Goal: Information Seeking & Learning: Learn about a topic

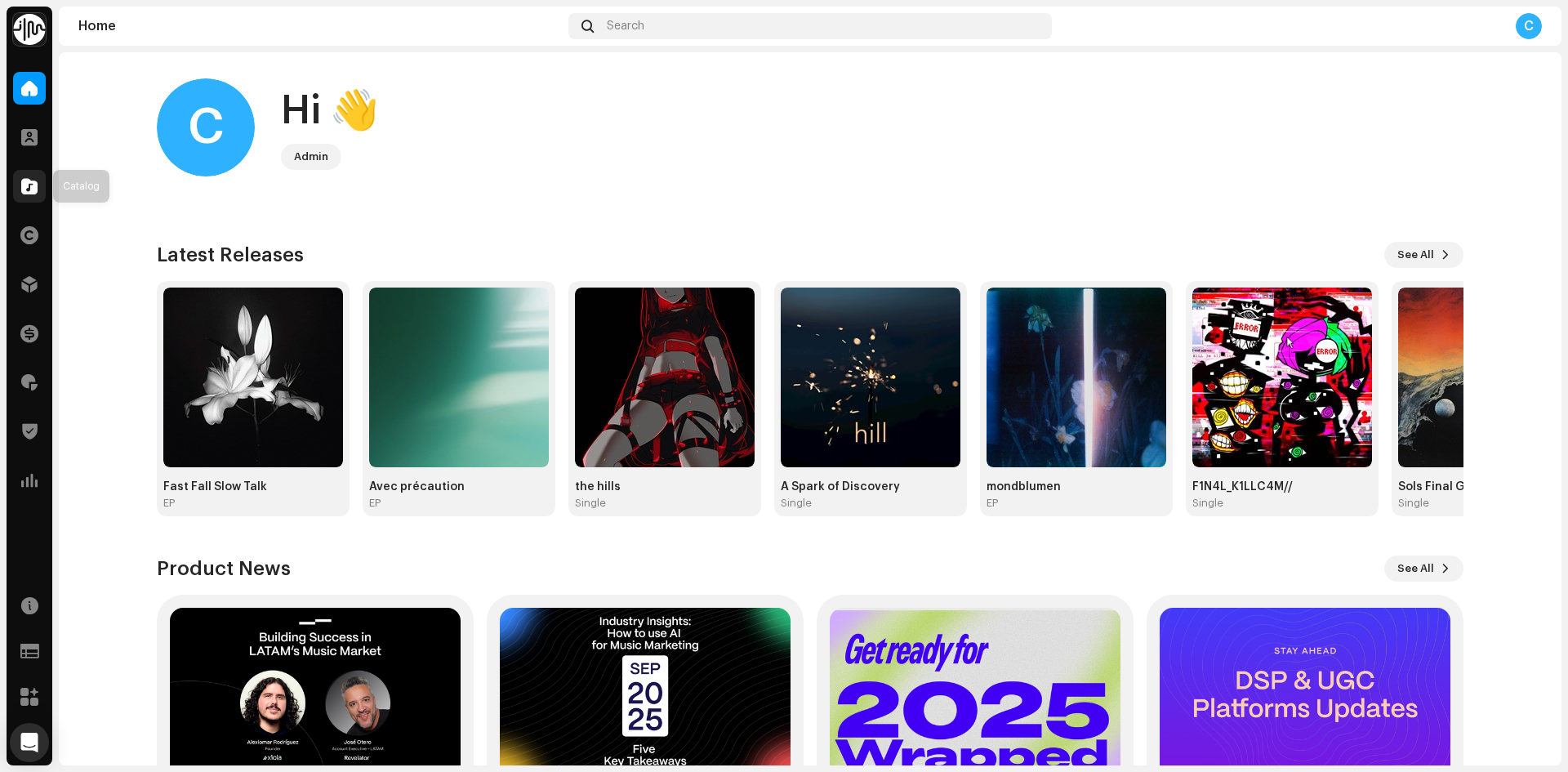
click at [21, 198] on div at bounding box center [29, 186] width 33 height 33
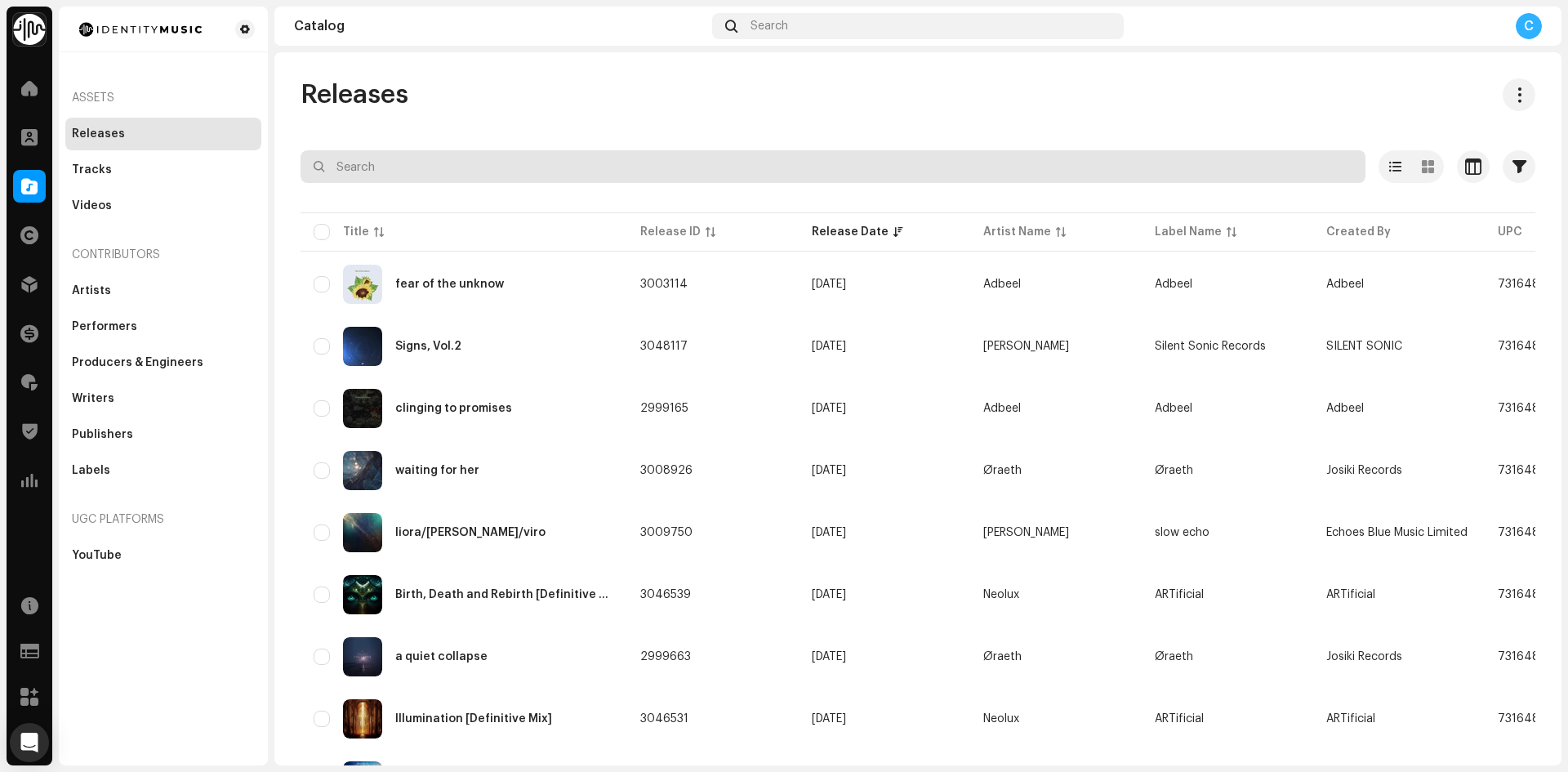
click at [386, 167] on input "text" at bounding box center [833, 167] width 1065 height 33
paste input "7316481365808"
type input "7316481365808"
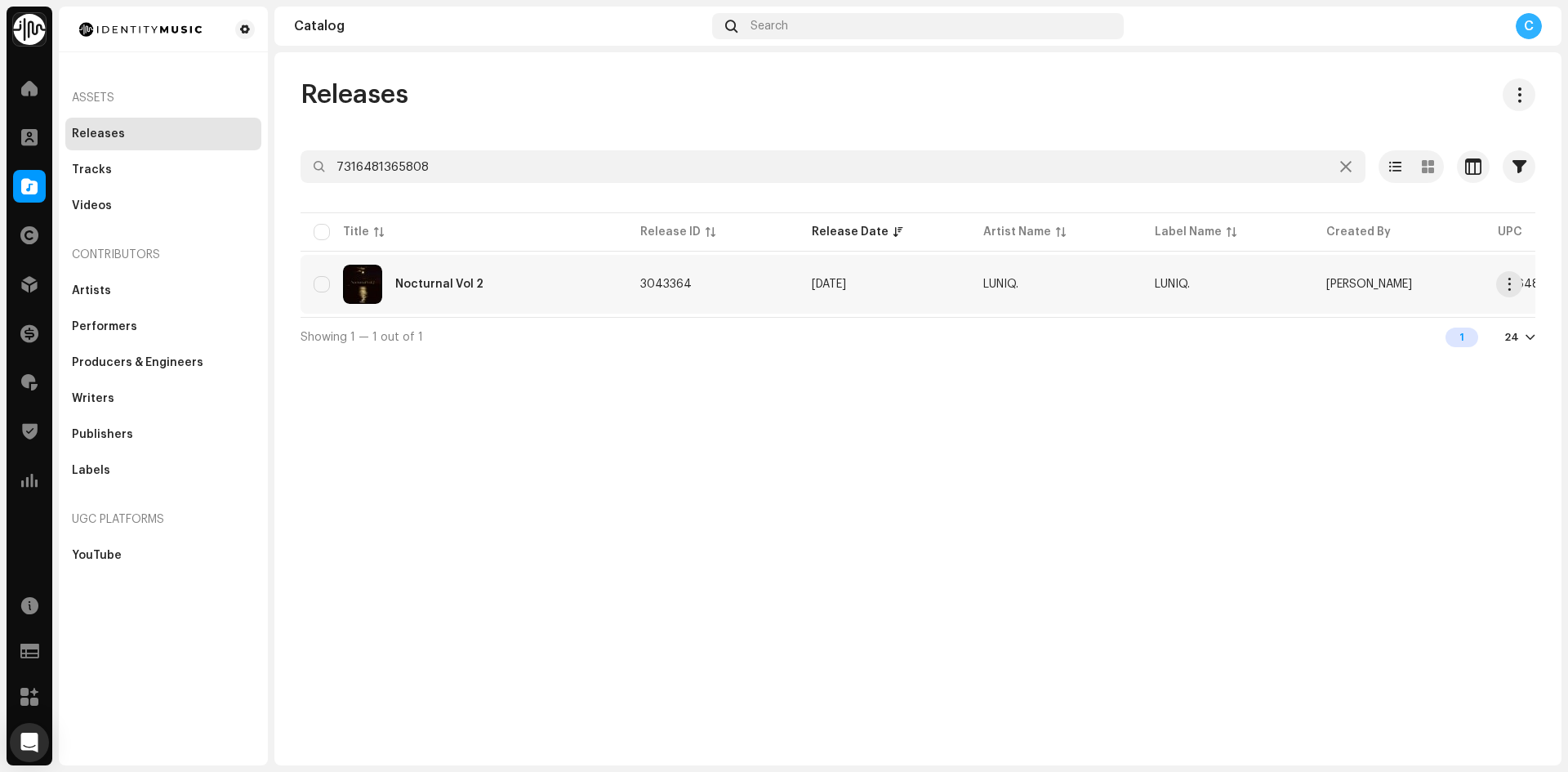
click at [542, 278] on div "Nocturnal Vol 2" at bounding box center [464, 284] width 301 height 39
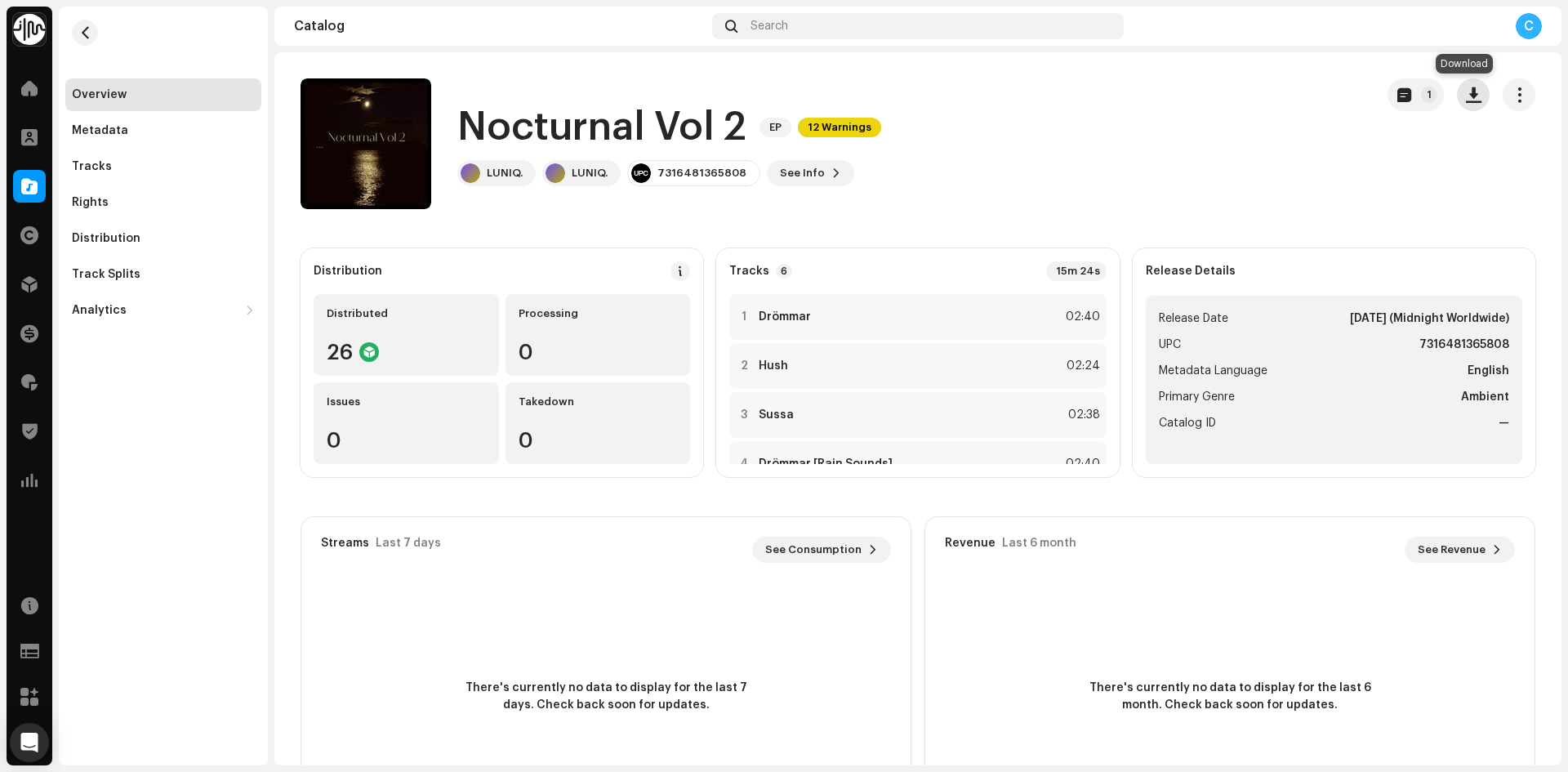
click at [1466, 101] on span "button" at bounding box center [1473, 95] width 16 height 13
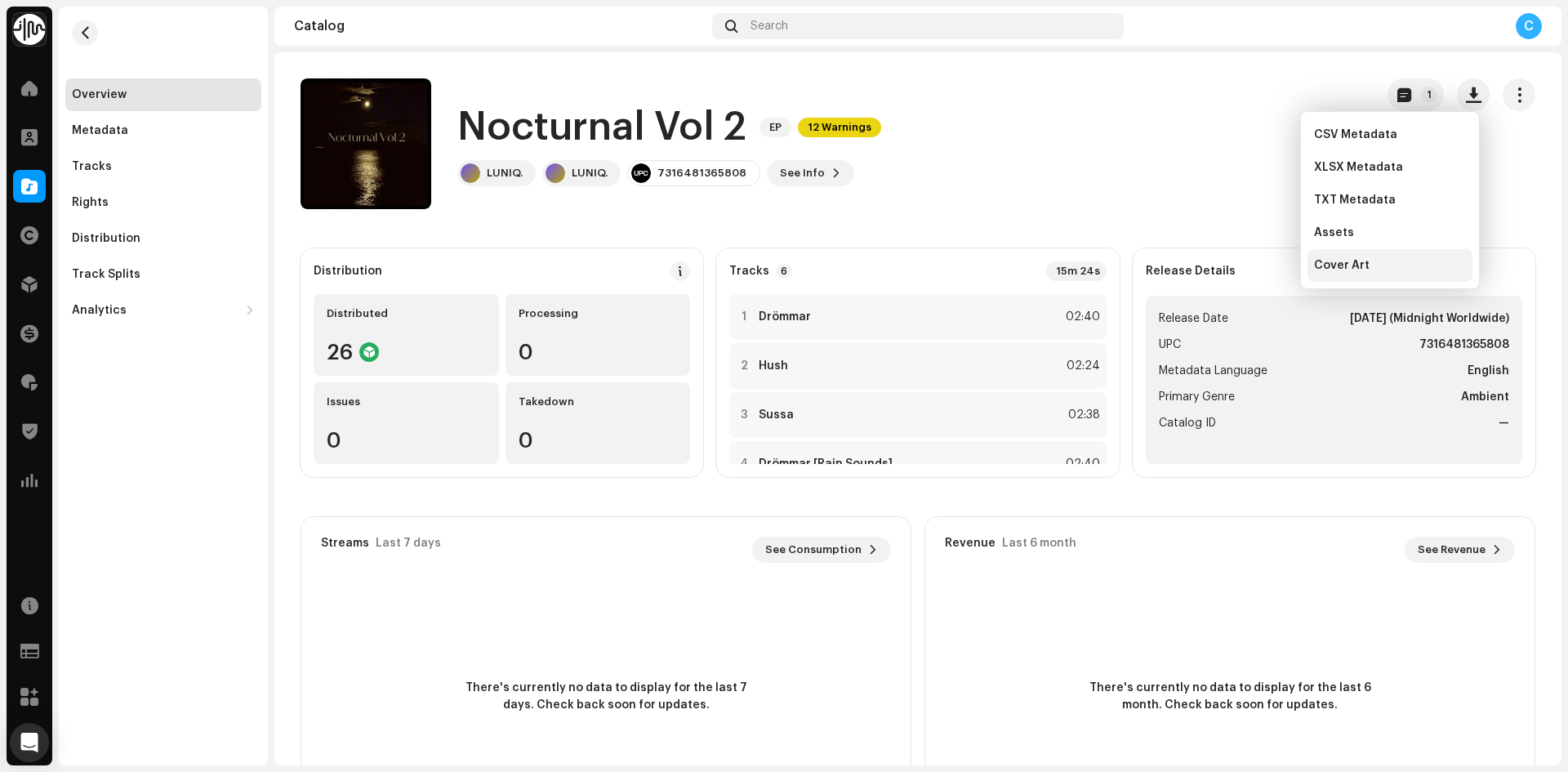
click at [1388, 260] on div "Cover Art" at bounding box center [1389, 265] width 152 height 13
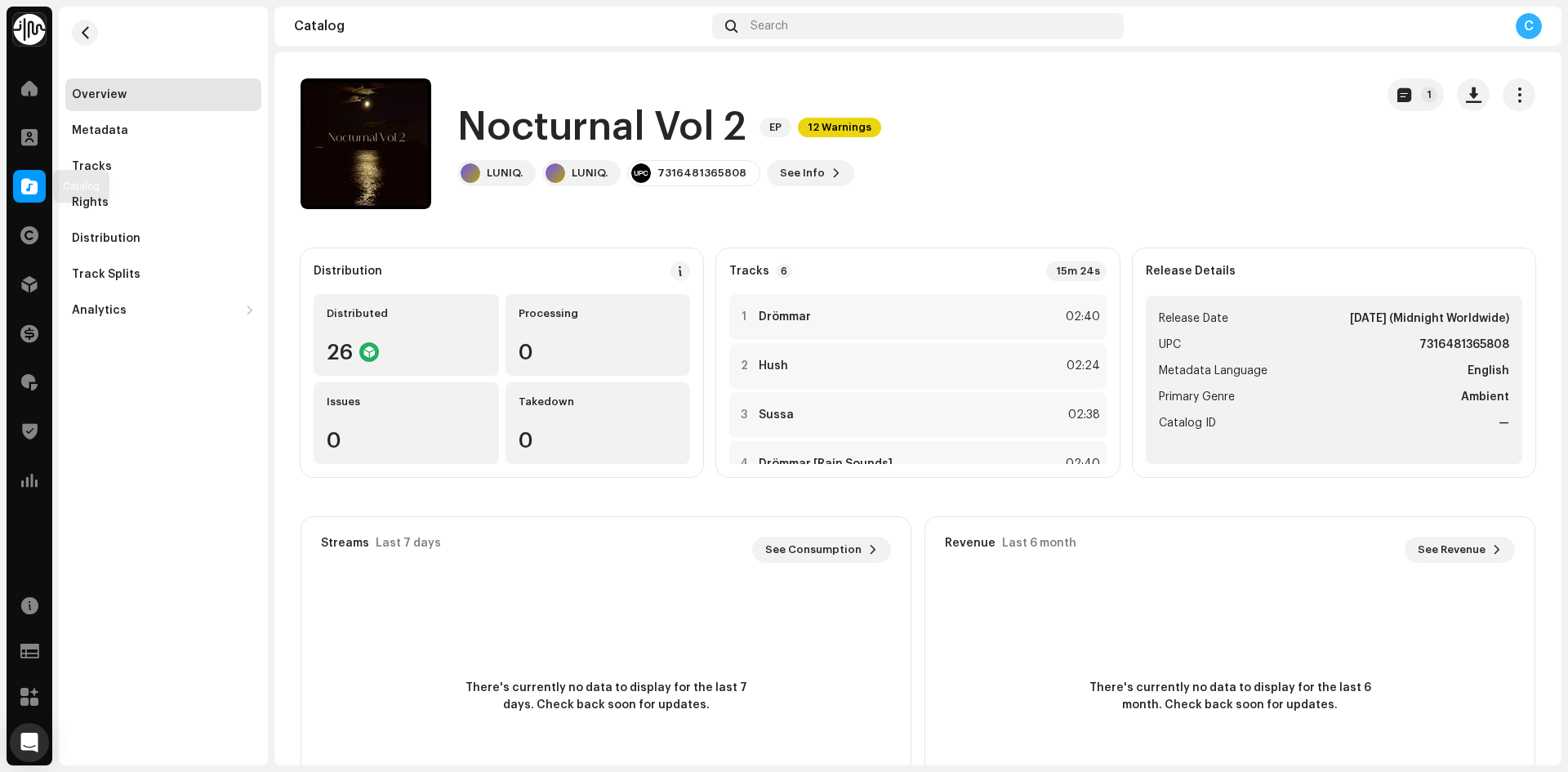
click at [21, 184] on div at bounding box center [29, 186] width 33 height 33
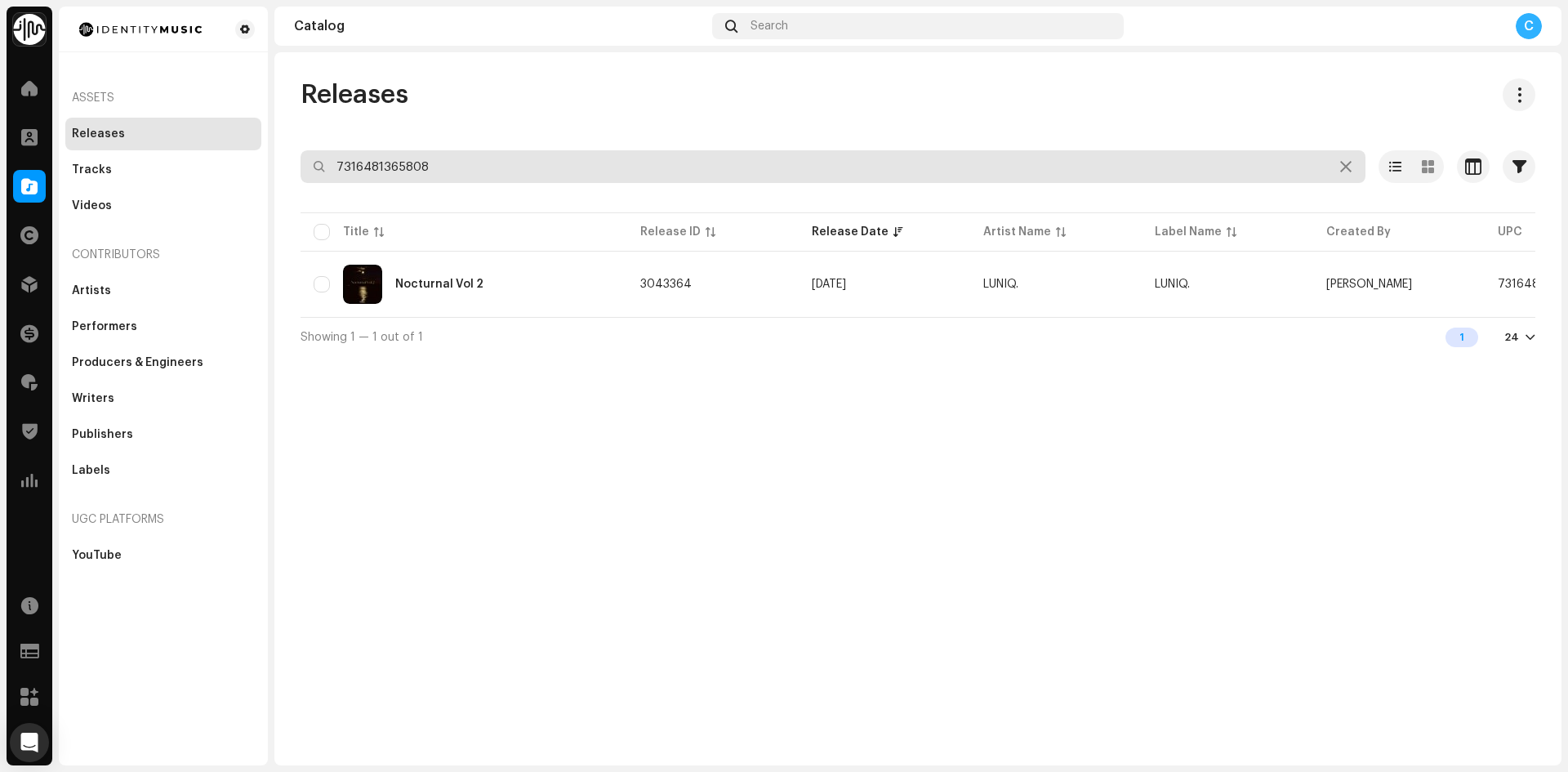
drag, startPoint x: 439, startPoint y: 160, endPoint x: 264, endPoint y: 150, distance: 175.3
click at [284, 160] on div "Releases 7316481365808 Selected 0 Options Filters Distribution status Never Dis…" at bounding box center [918, 217] width 1287 height 278
paste input "7316481361206"
type input "7316481361206"
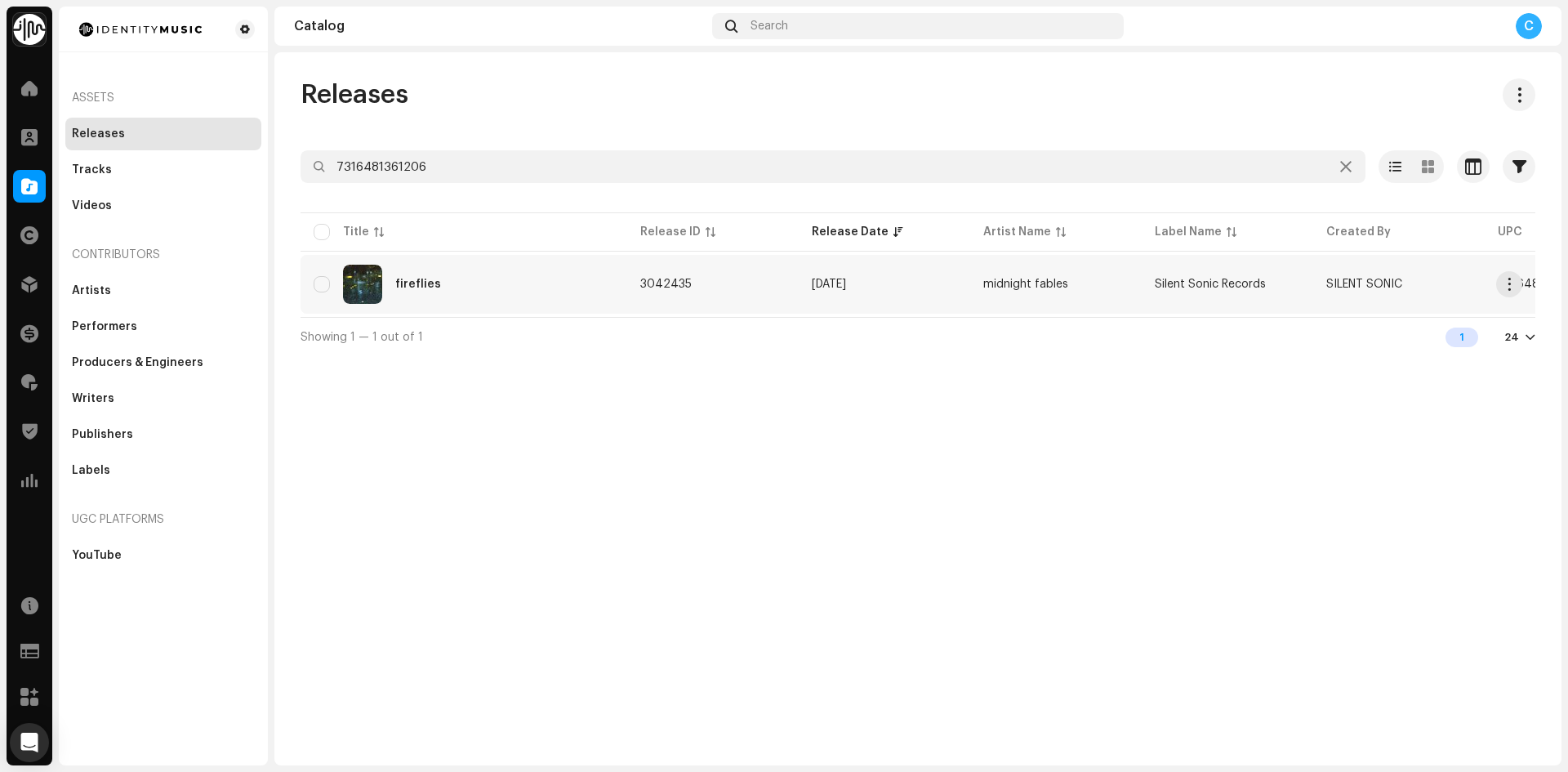
click at [590, 287] on div "fireflies" at bounding box center [464, 284] width 301 height 39
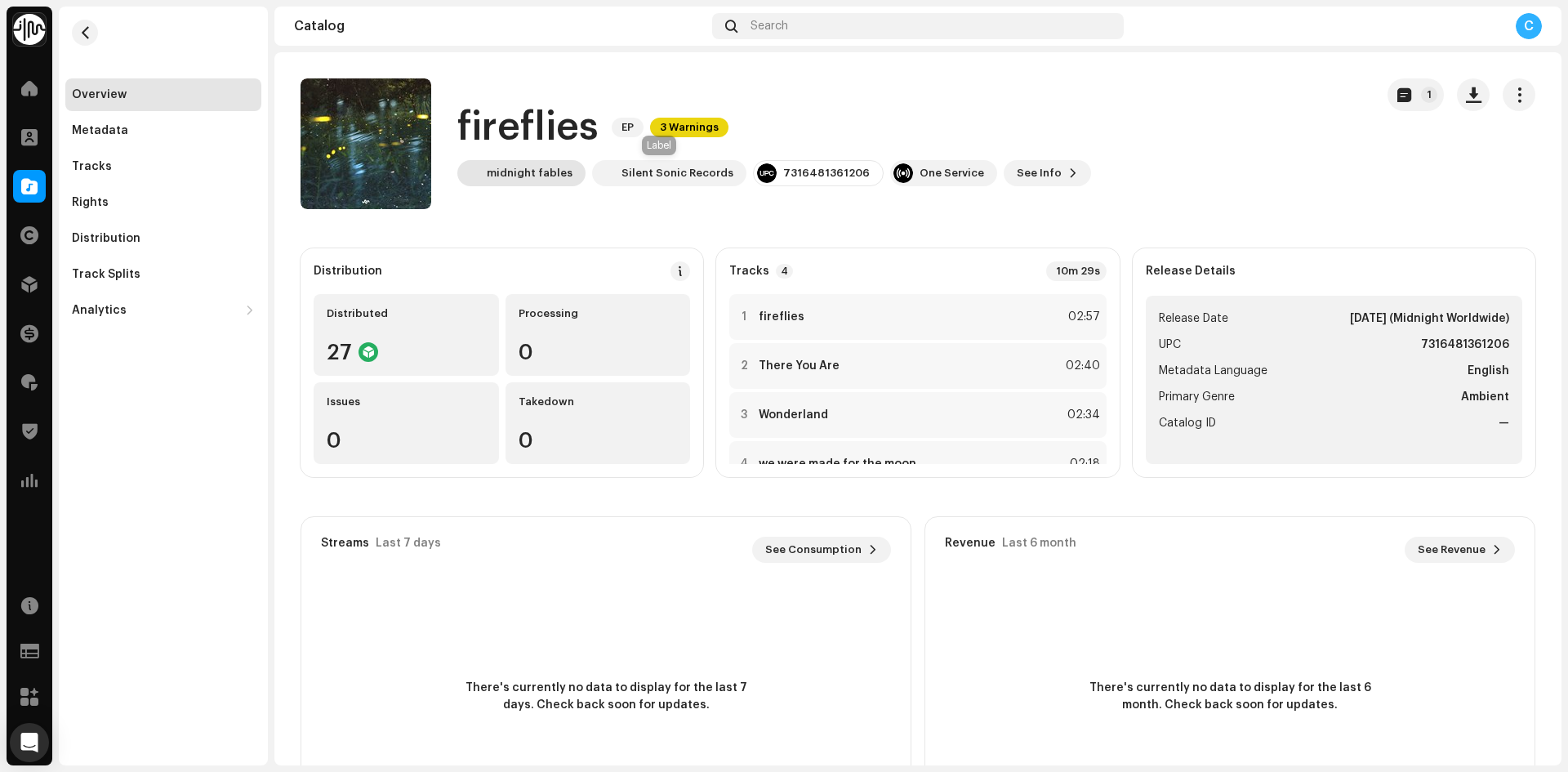
click at [535, 173] on div "midnight fables" at bounding box center [529, 173] width 86 height 13
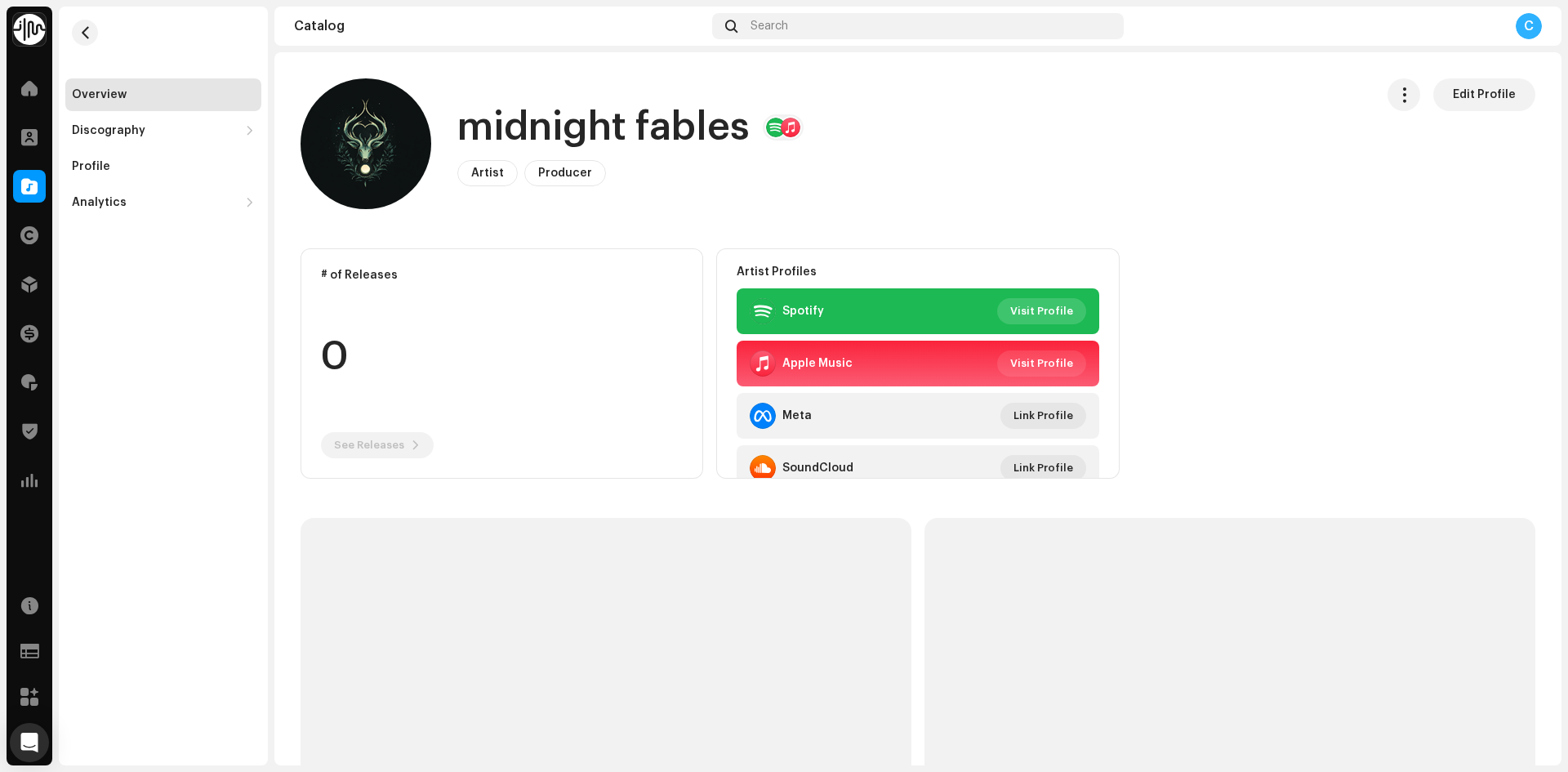
click at [1011, 311] on span "Visit Profile" at bounding box center [1042, 311] width 63 height 33
click at [105, 22] on div "Overview Discography Releases Tracks Profile Analytics Consumption Engagement R…" at bounding box center [163, 113] width 209 height 213
click at [85, 29] on span "button" at bounding box center [85, 32] width 12 height 13
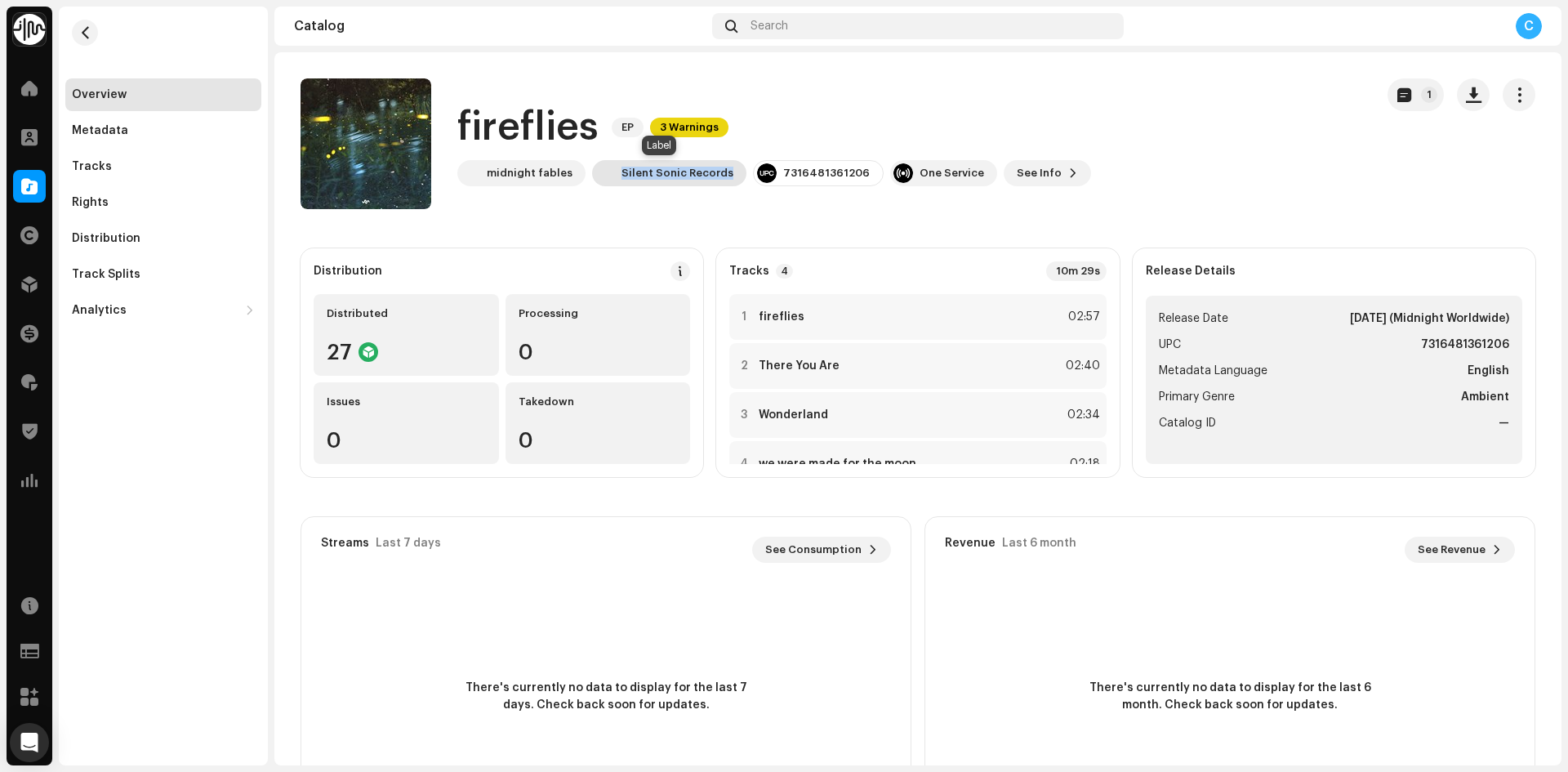
drag, startPoint x: 722, startPoint y: 180, endPoint x: 615, endPoint y: 173, distance: 107.2
click at [615, 173] on div "Silent Sonic Records" at bounding box center [670, 173] width 154 height 26
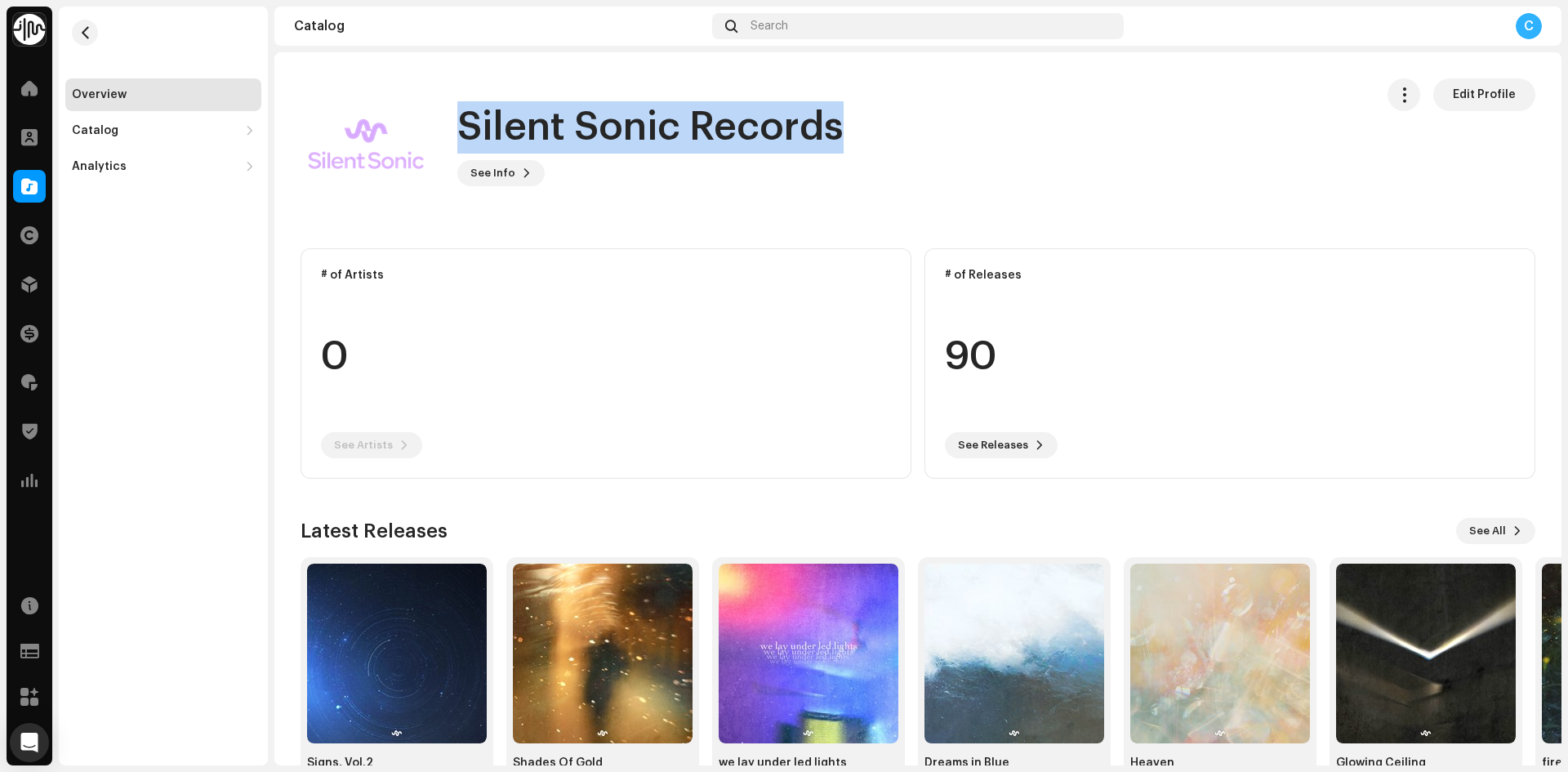
drag, startPoint x: 874, startPoint y: 139, endPoint x: 458, endPoint y: 130, distance: 416.1
click at [458, 130] on div "Silent Sonic Records See Info Edit Profile" at bounding box center [831, 143] width 1061 height 131
copy h1 "Silent Sonic Records"
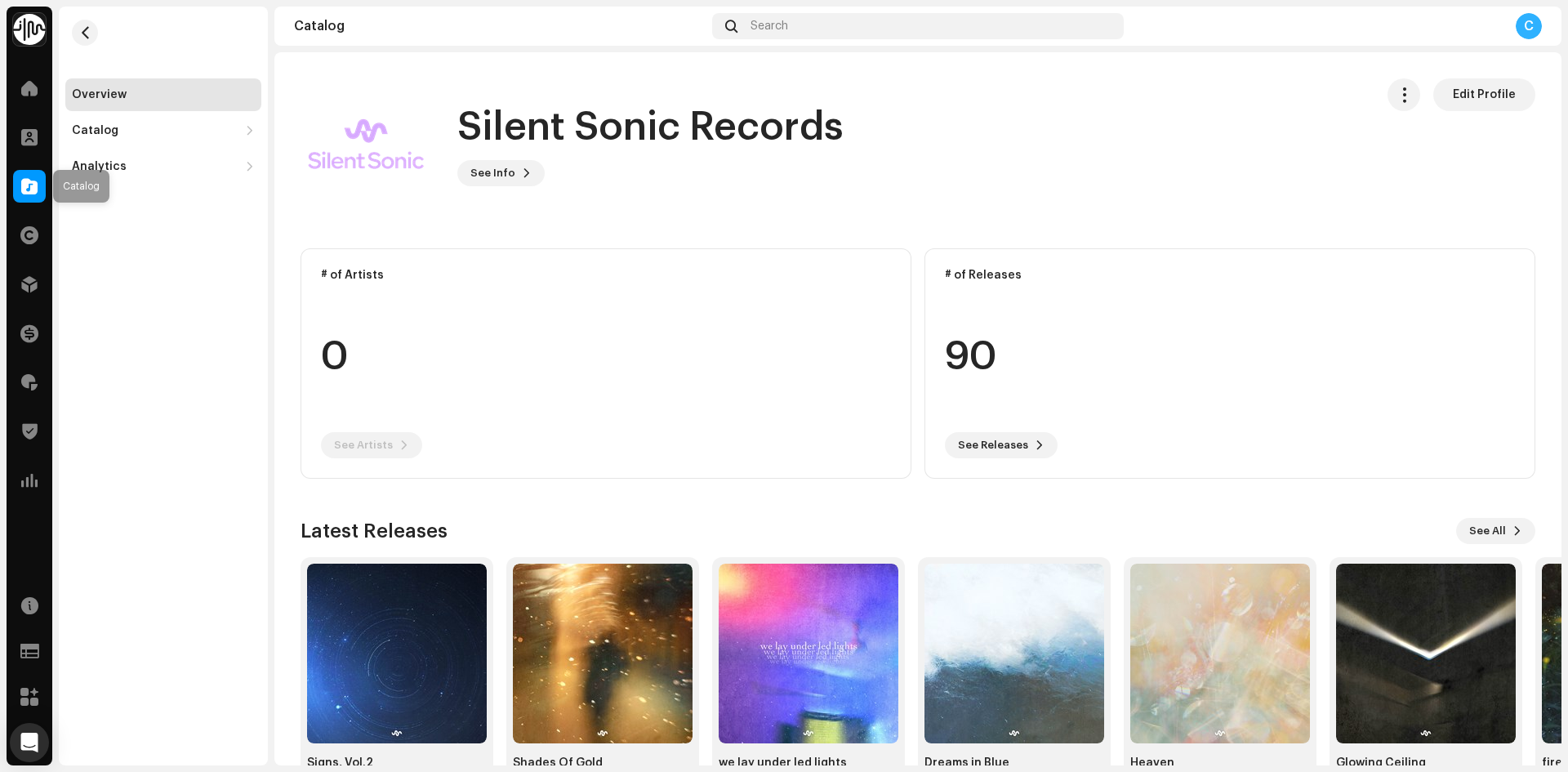
click at [23, 191] on span at bounding box center [29, 186] width 16 height 13
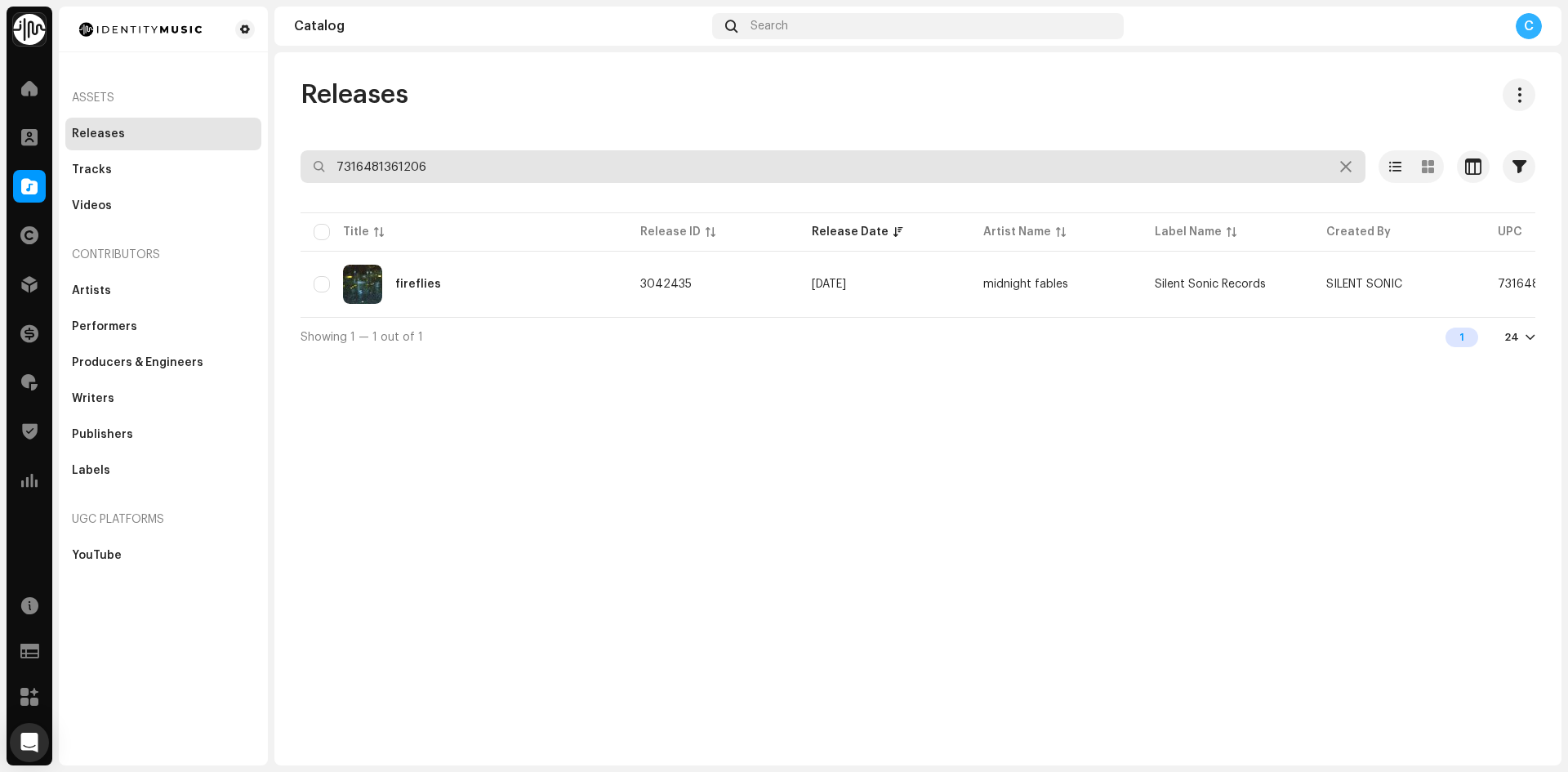
drag, startPoint x: 301, startPoint y: 158, endPoint x: 212, endPoint y: 141, distance: 90.6
click at [225, 147] on div "Identity Music Home Clients Catalog Rights Distribution Finance Royalties Trust…" at bounding box center [784, 386] width 1568 height 772
paste input "7316481347439"
type input "7316481347439"
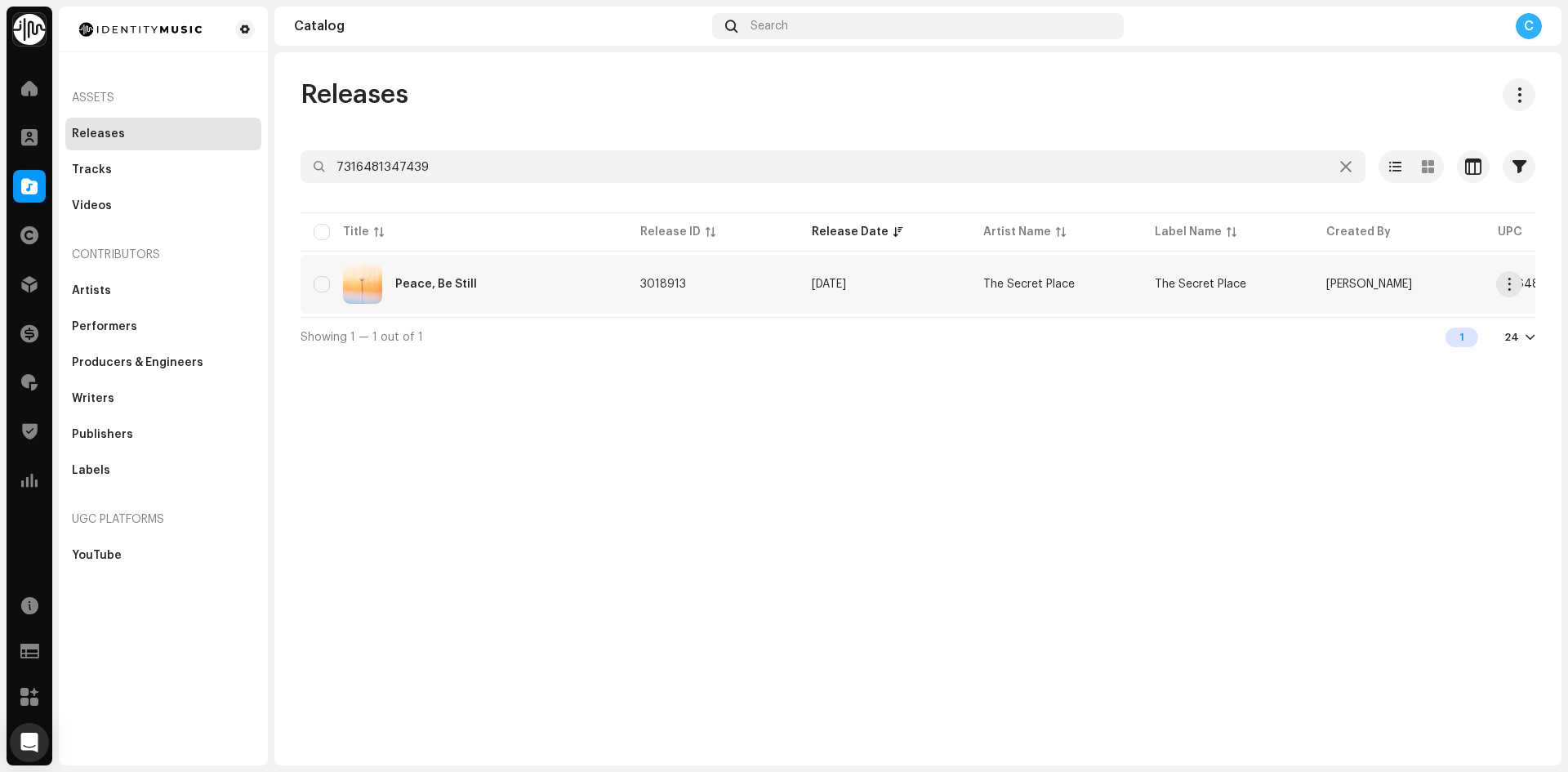
click at [621, 281] on td "Peace, Be Still" at bounding box center [464, 285] width 327 height 59
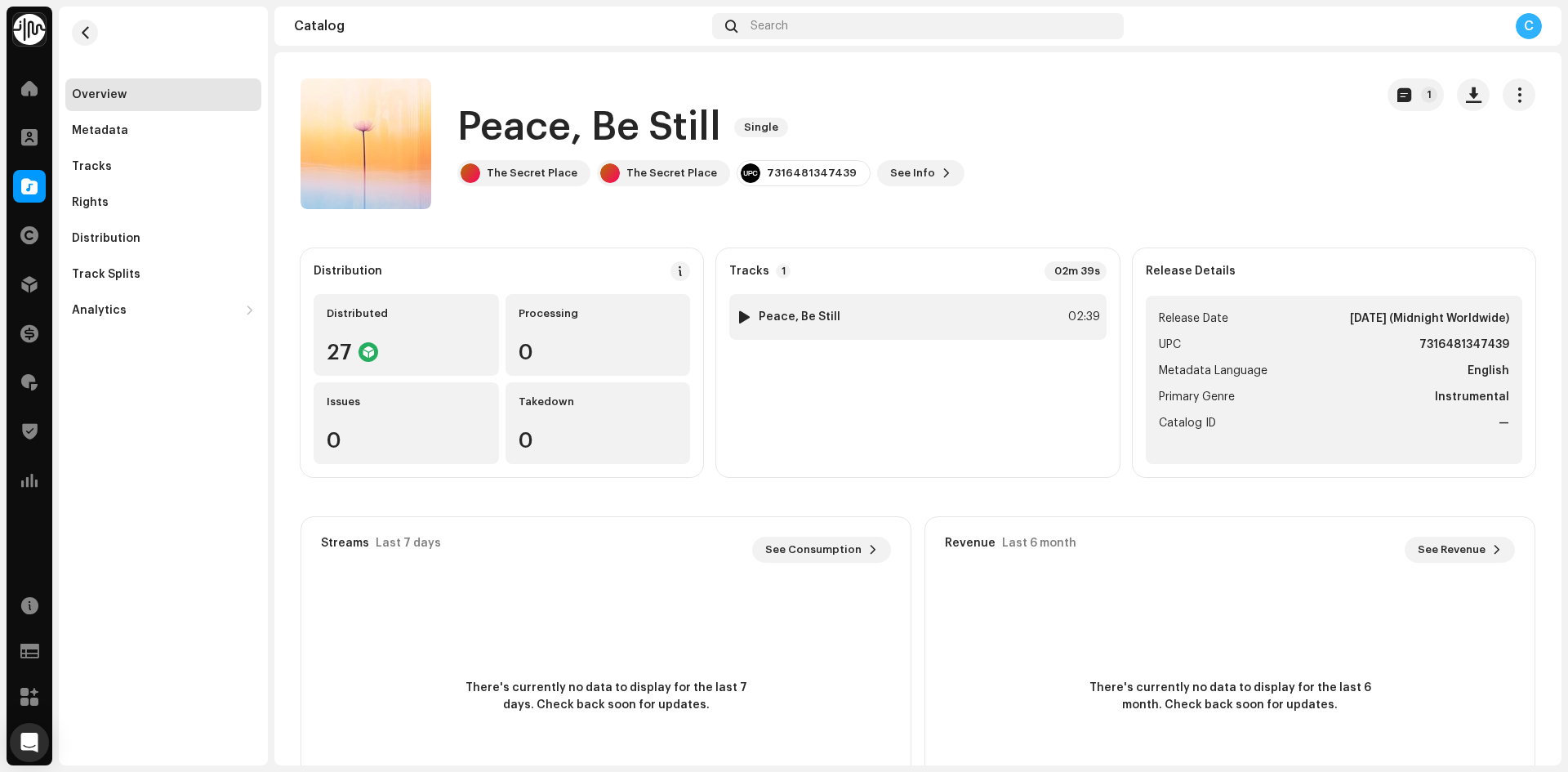
click at [744, 316] on div at bounding box center [744, 317] width 12 height 13
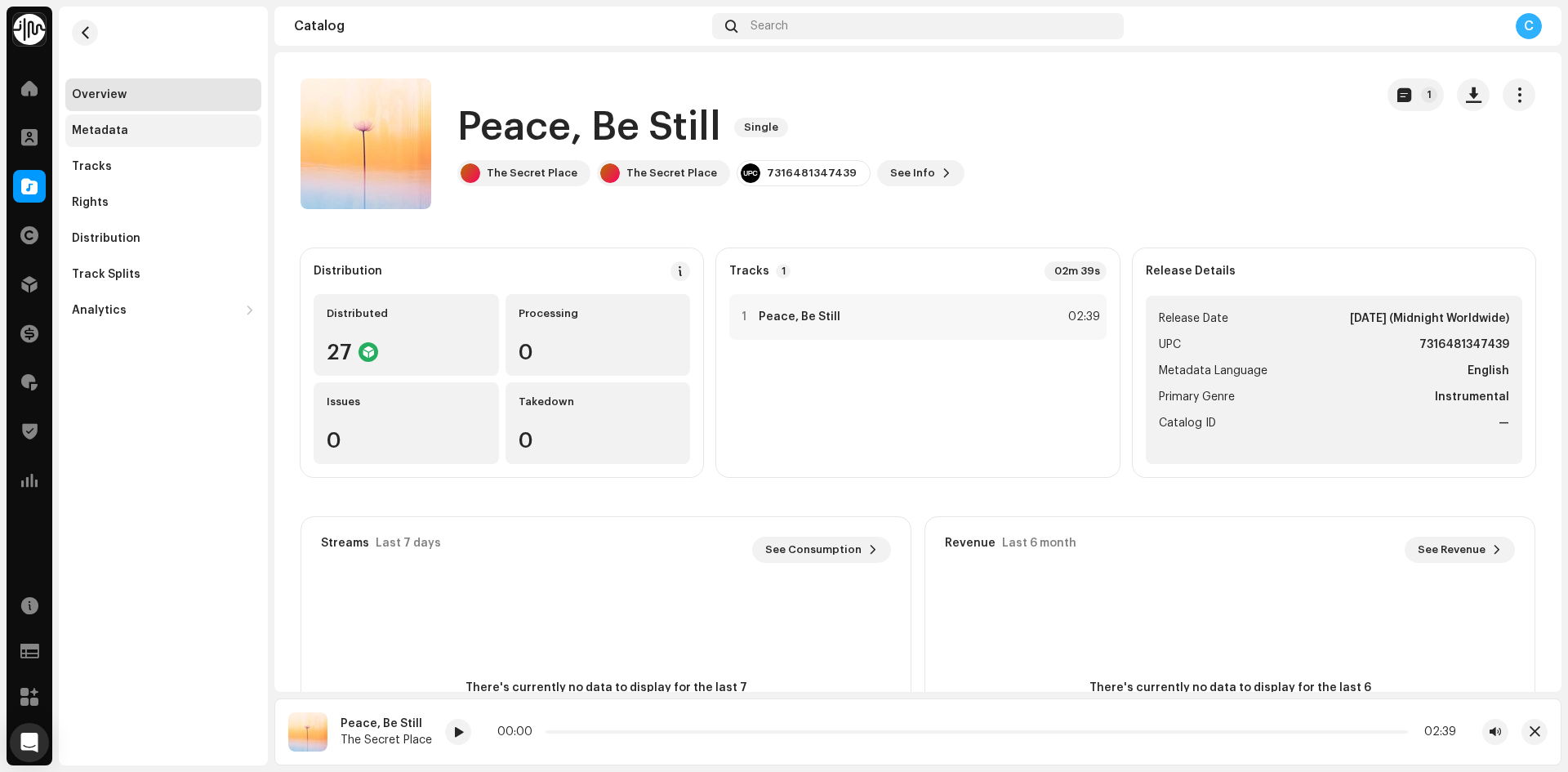
click at [121, 127] on div "Metadata" at bounding box center [100, 130] width 56 height 13
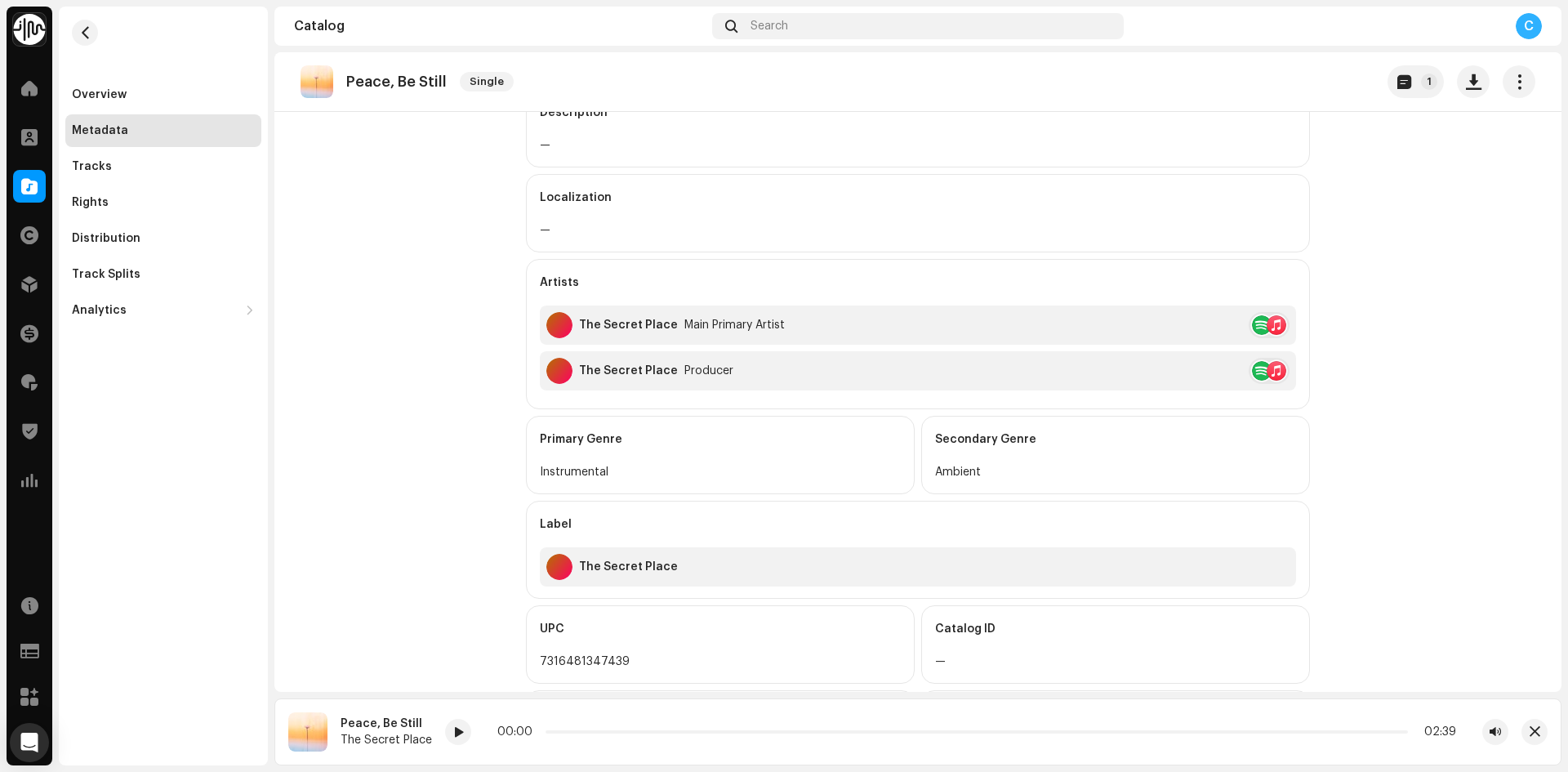
scroll to position [327, 0]
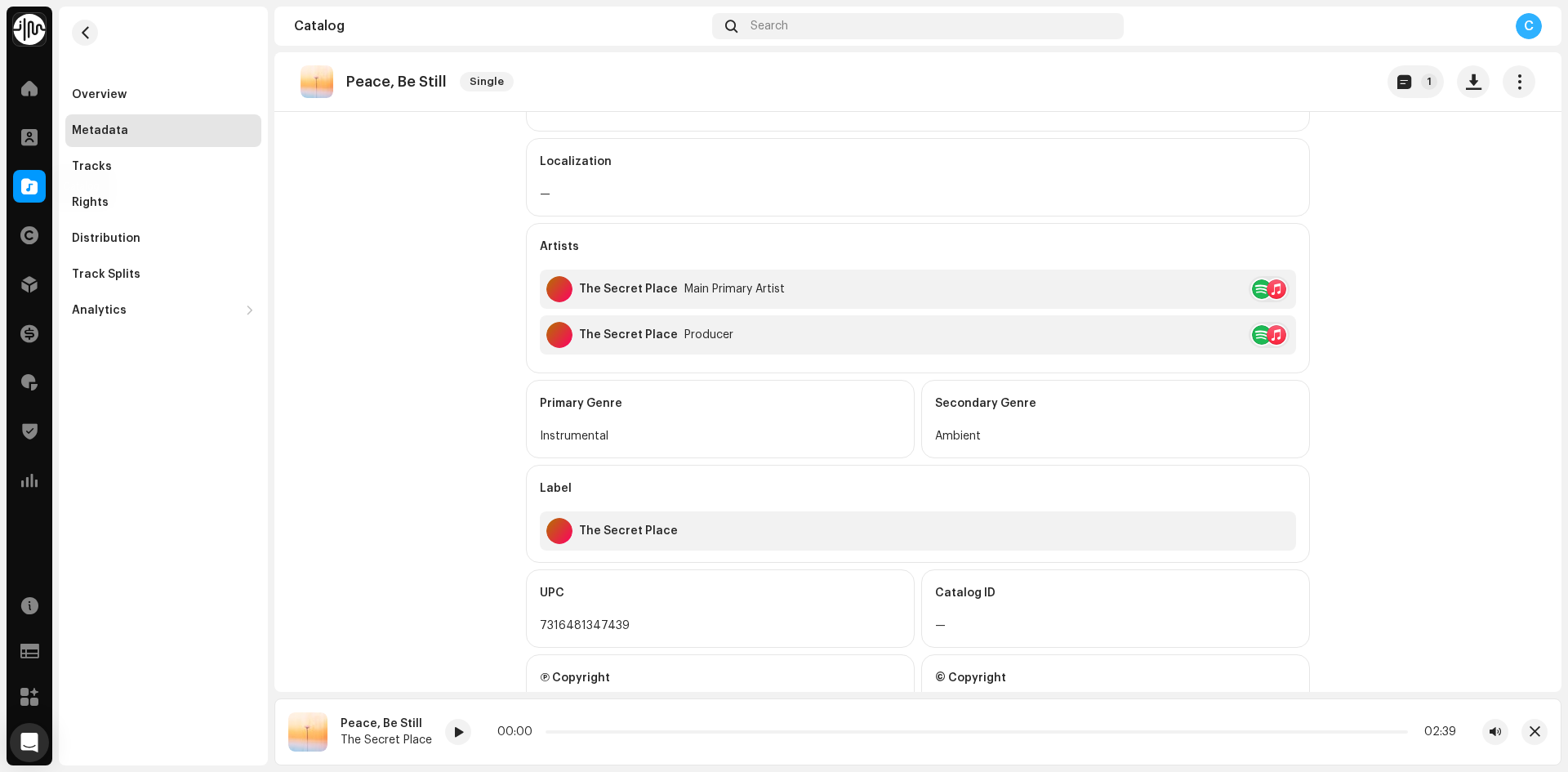
click at [34, 200] on div at bounding box center [29, 186] width 33 height 33
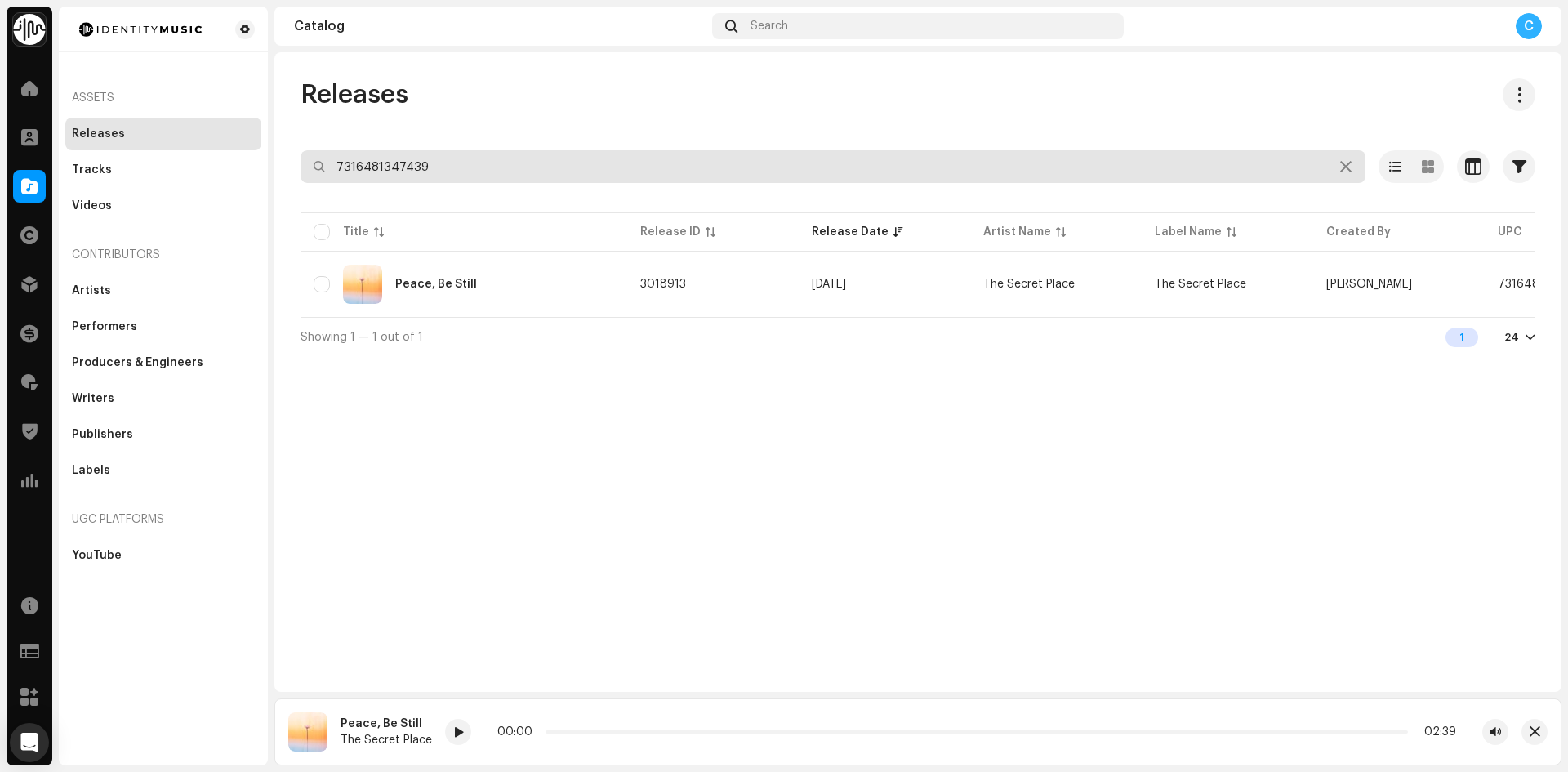
click at [149, 109] on div "Identity Music Home Clients Catalog Rights Distribution Finance Royalties Trust…" at bounding box center [784, 386] width 1568 height 772
paste input "7316481361206"
type input "7316481361206"
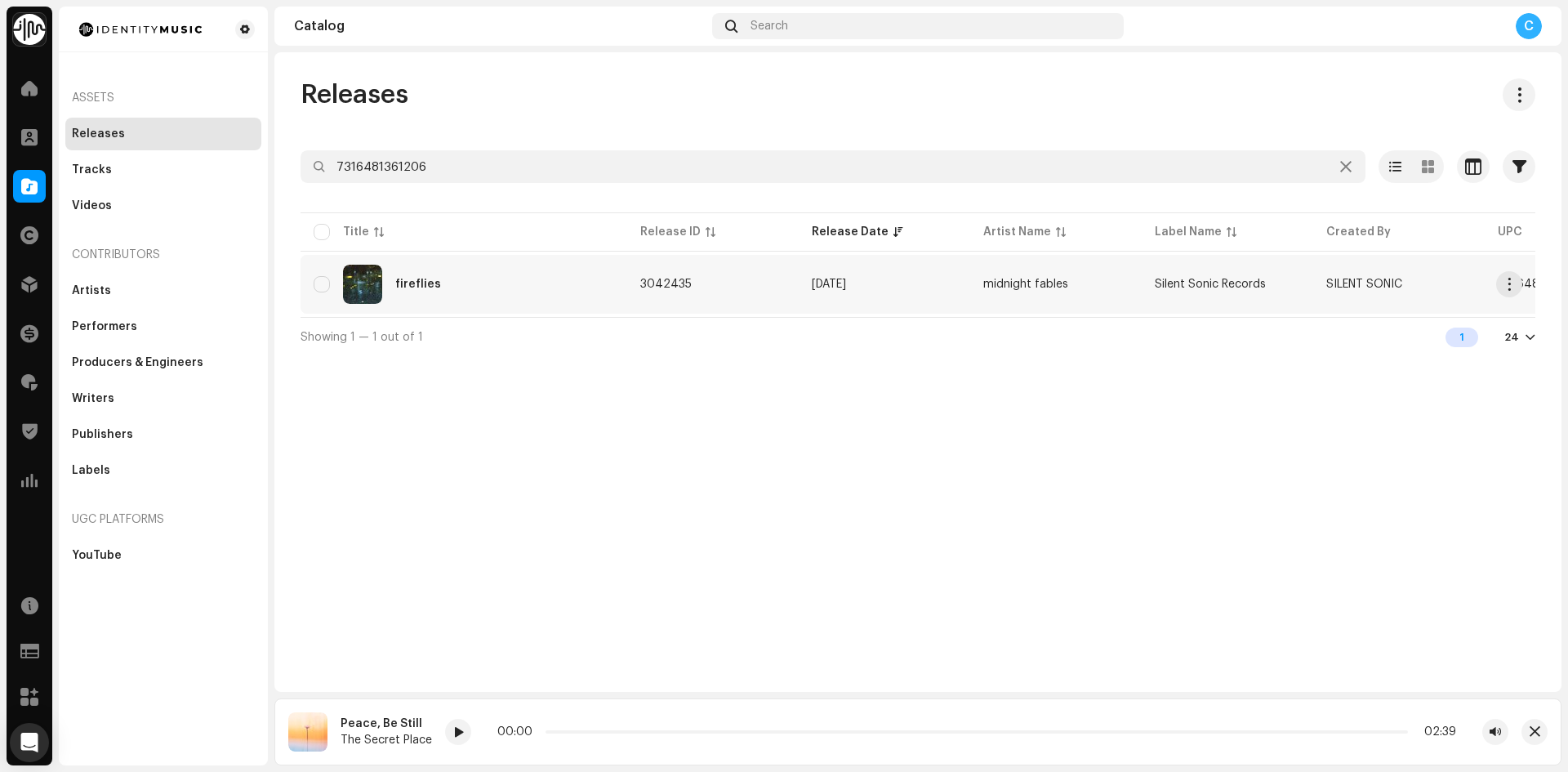
click at [447, 288] on div "fireflies" at bounding box center [464, 284] width 301 height 39
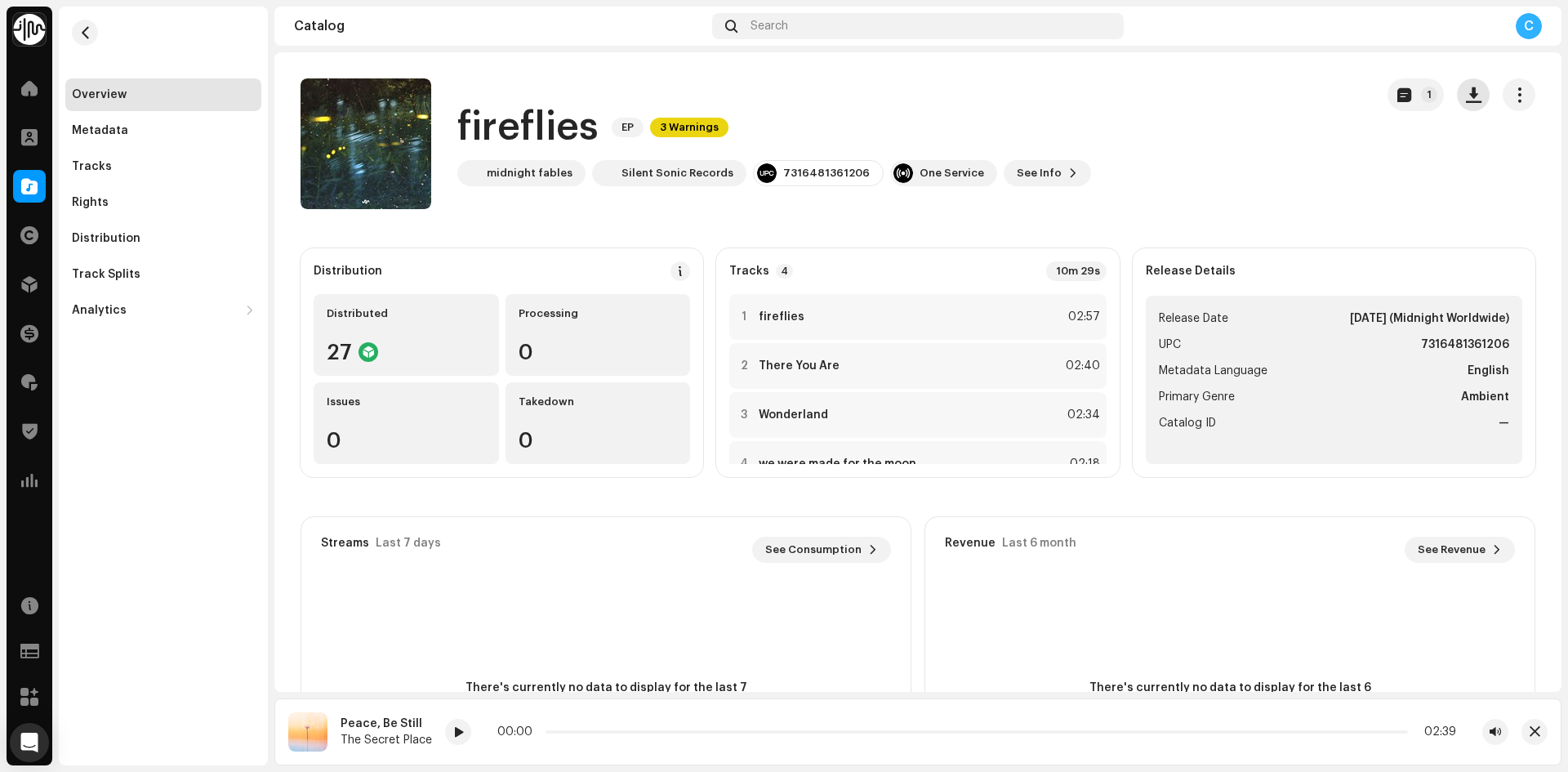
click at [1463, 86] on button "button" at bounding box center [1473, 95] width 33 height 33
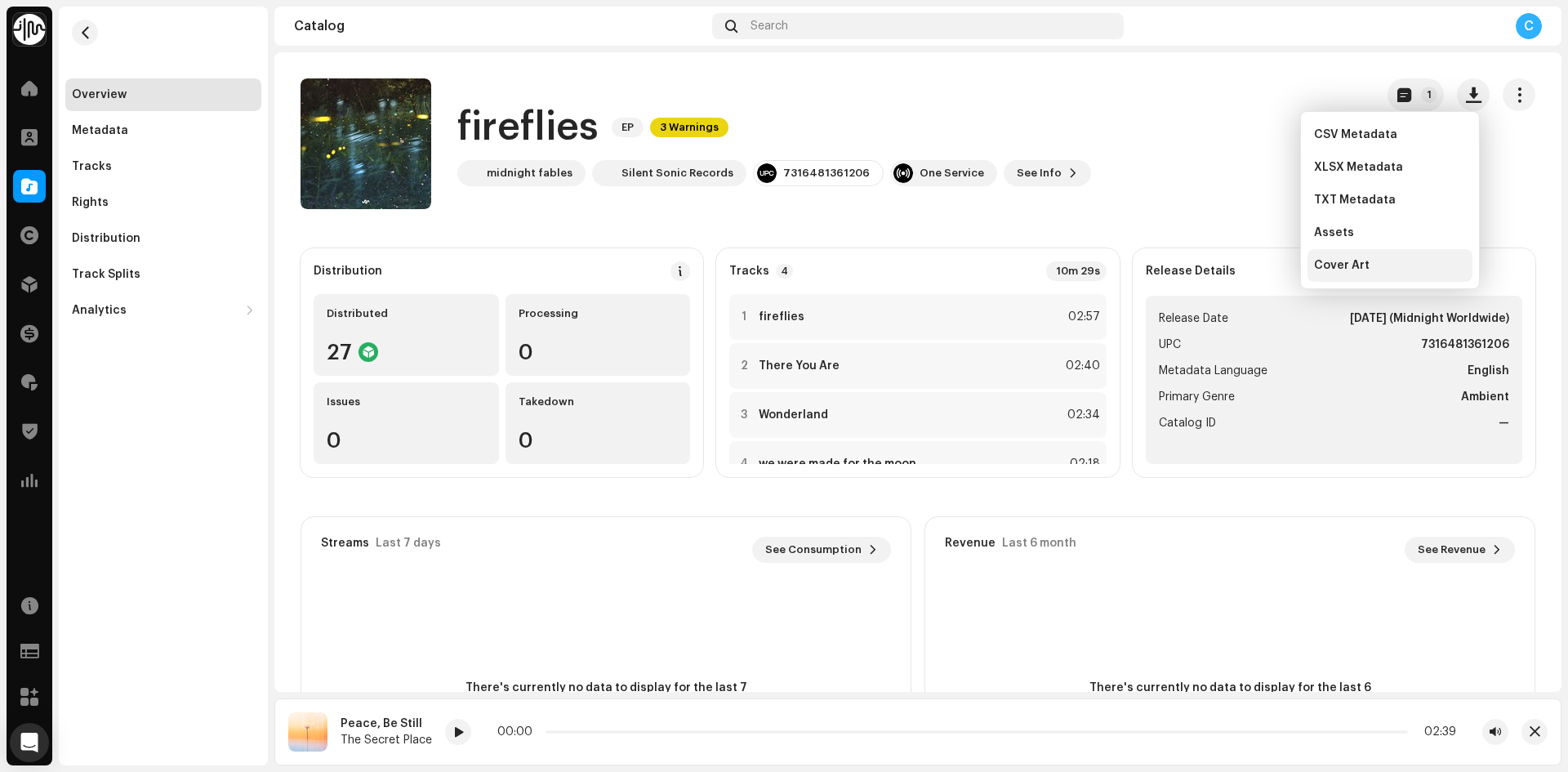
click at [1361, 269] on span "Cover Art" at bounding box center [1342, 265] width 56 height 13
